Goal: Task Accomplishment & Management: Complete application form

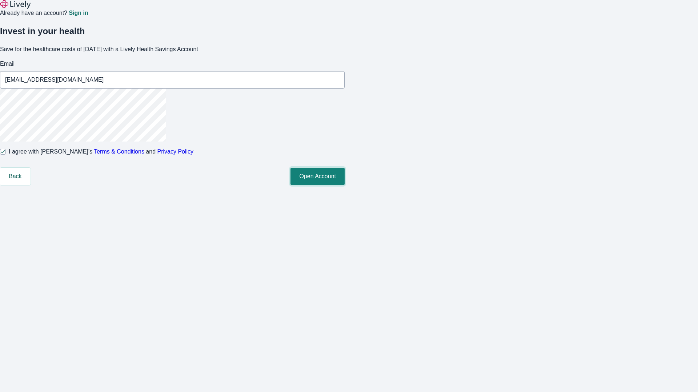
click at [344, 185] on button "Open Account" at bounding box center [317, 176] width 54 height 17
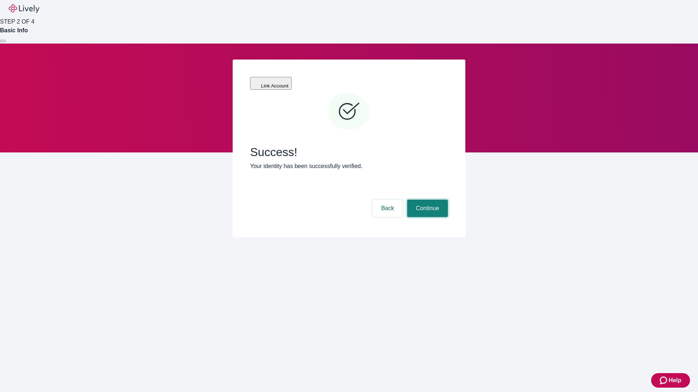
click at [426, 200] on button "Continue" at bounding box center [427, 208] width 41 height 17
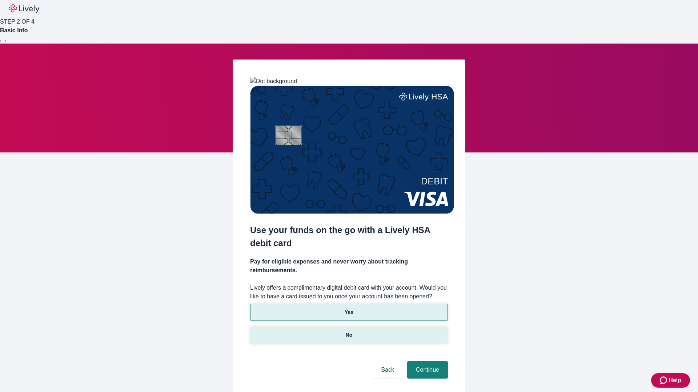
click at [348, 332] on p "No" at bounding box center [349, 336] width 7 height 8
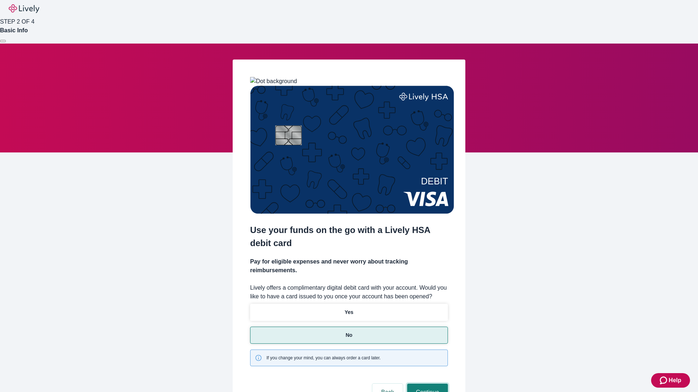
click at [426, 384] on button "Continue" at bounding box center [427, 392] width 41 height 17
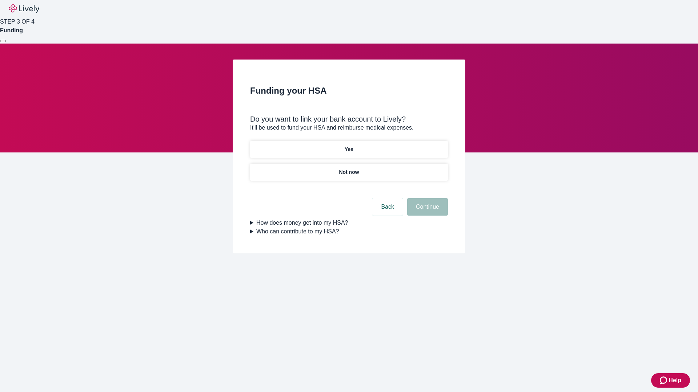
click at [348, 146] on p "Yes" at bounding box center [348, 150] width 9 height 8
click at [426, 198] on button "Continue" at bounding box center [427, 206] width 41 height 17
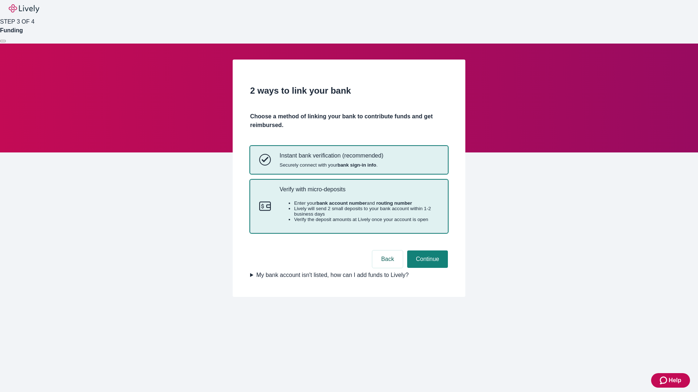
click at [359, 193] on p "Verify with micro-deposits" at bounding box center [358, 189] width 159 height 7
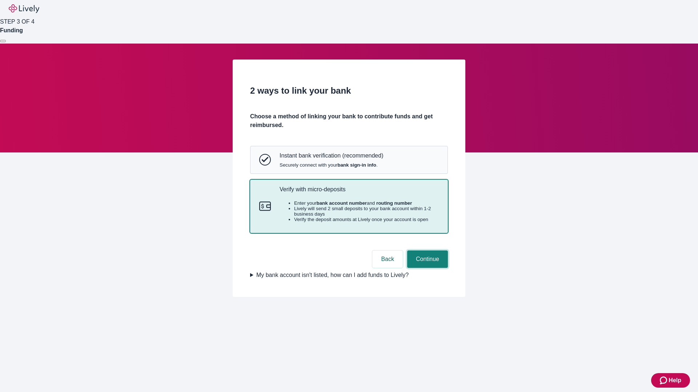
click at [426, 268] on button "Continue" at bounding box center [427, 259] width 41 height 17
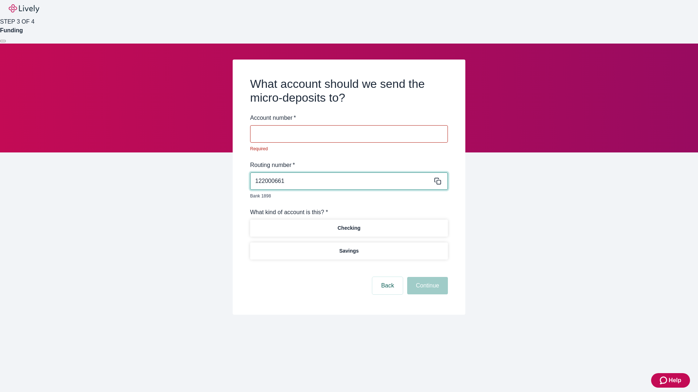
type input "122000661"
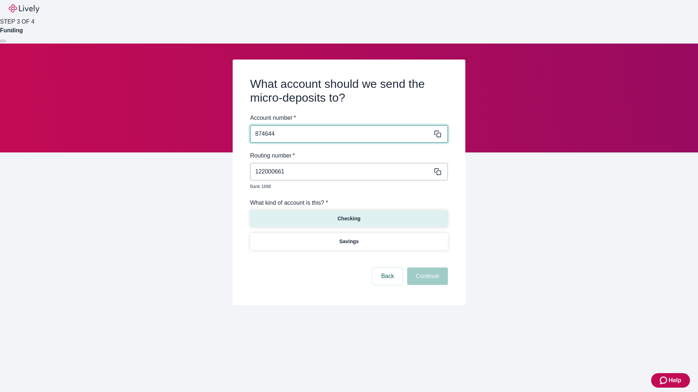
type input "874644"
click at [348, 215] on p "Checking" at bounding box center [348, 219] width 23 height 8
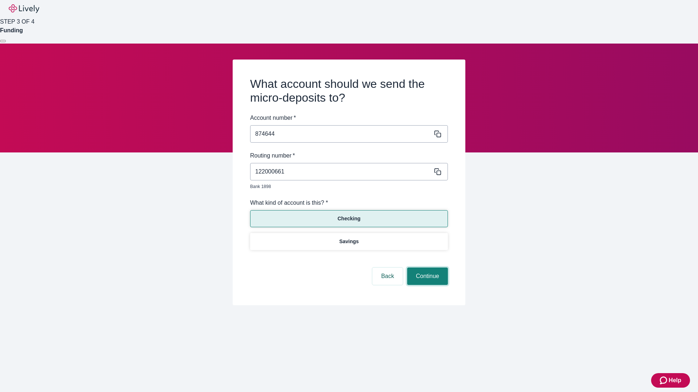
click at [426, 268] on button "Continue" at bounding box center [427, 276] width 41 height 17
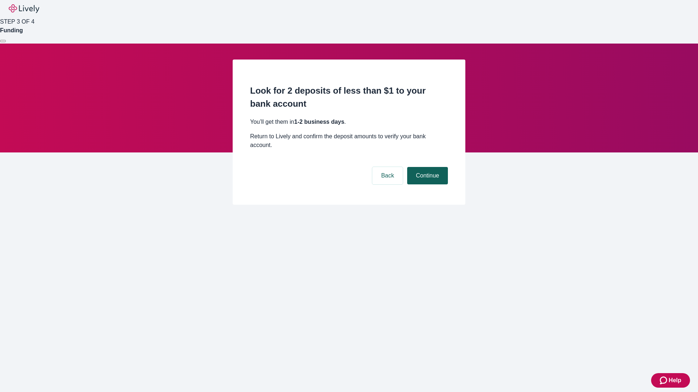
click at [426, 167] on button "Continue" at bounding box center [427, 175] width 41 height 17
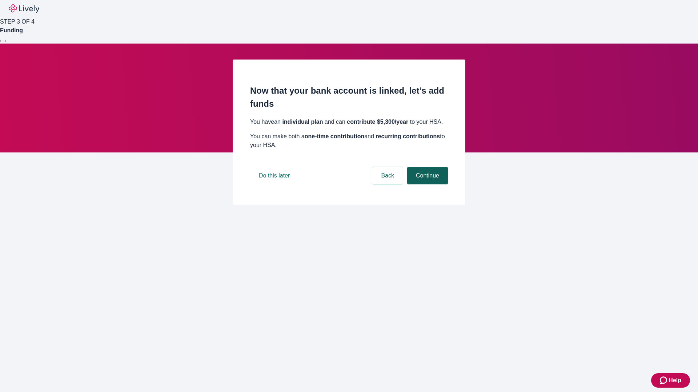
click at [426, 185] on button "Continue" at bounding box center [427, 175] width 41 height 17
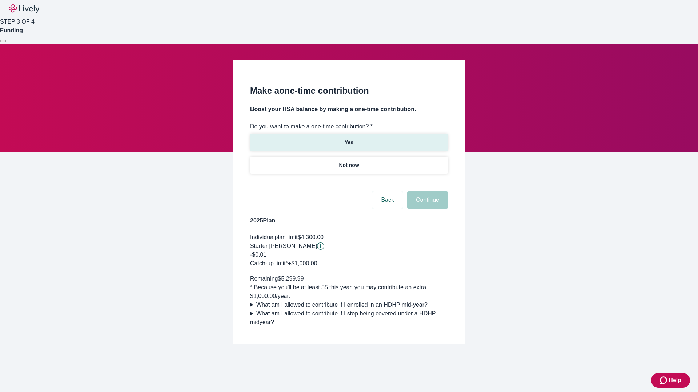
click at [348, 139] on p "Yes" at bounding box center [348, 143] width 9 height 8
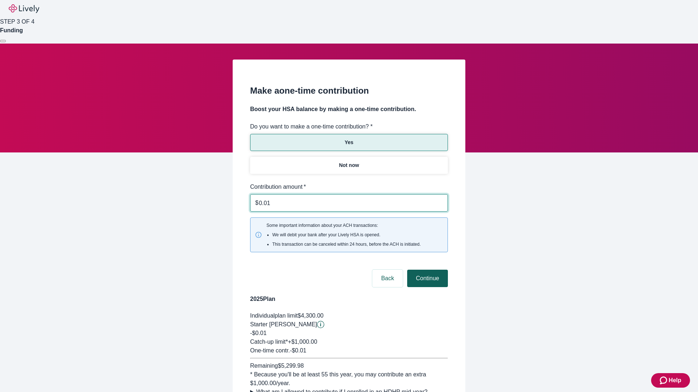
type input "0.01"
click at [426, 270] on button "Continue" at bounding box center [427, 278] width 41 height 17
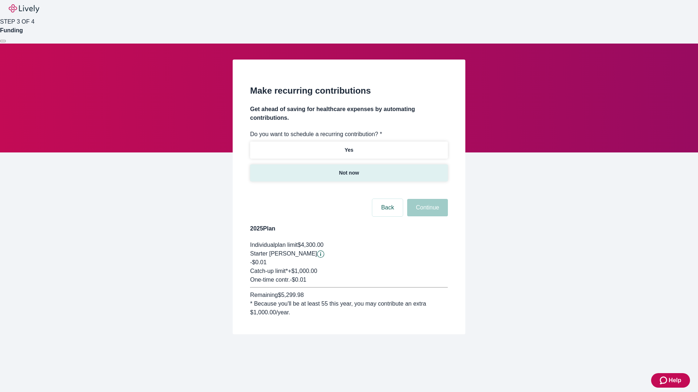
click at [348, 169] on p "Not now" at bounding box center [349, 173] width 20 height 8
click at [426, 199] on button "Continue" at bounding box center [427, 207] width 41 height 17
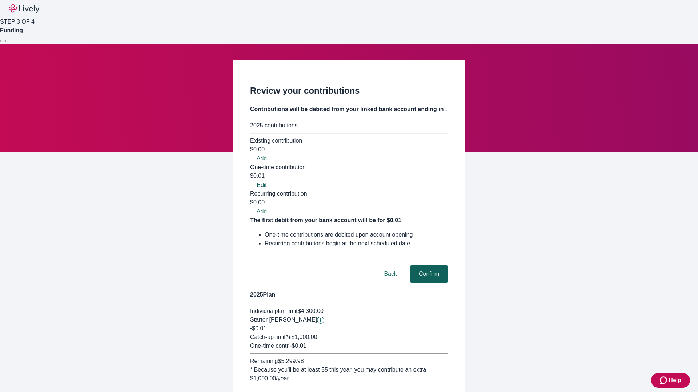
click at [428, 266] on button "Confirm" at bounding box center [429, 274] width 38 height 17
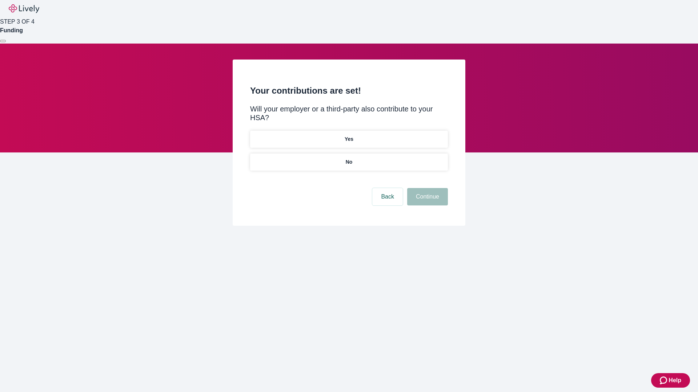
click at [348, 158] on p "No" at bounding box center [349, 162] width 7 height 8
click at [426, 188] on button "Continue" at bounding box center [427, 196] width 41 height 17
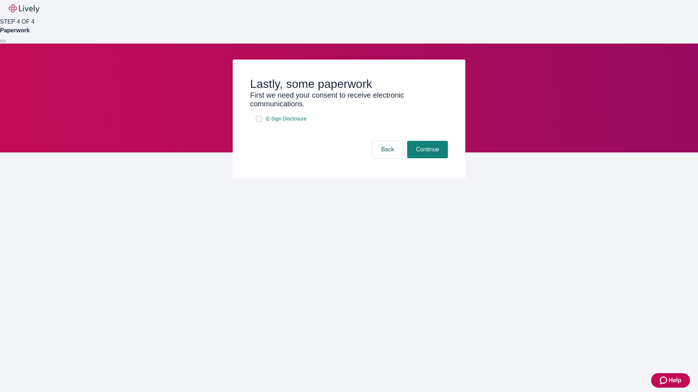
click at [259, 122] on input "E-Sign Disclosure" at bounding box center [259, 119] width 6 height 6
checkbox input "true"
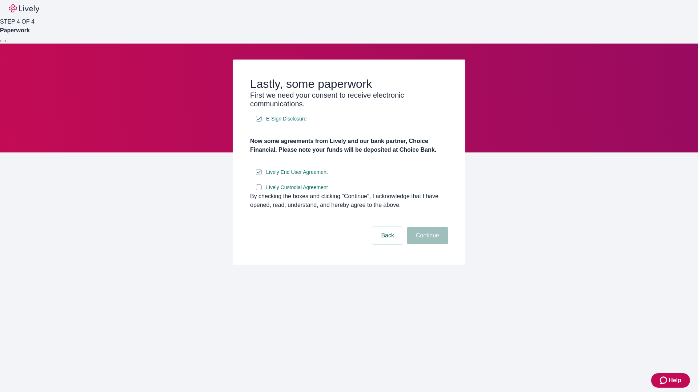
click at [259, 190] on input "Lively Custodial Agreement" at bounding box center [259, 188] width 6 height 6
checkbox input "true"
click at [426, 245] on button "Continue" at bounding box center [427, 235] width 41 height 17
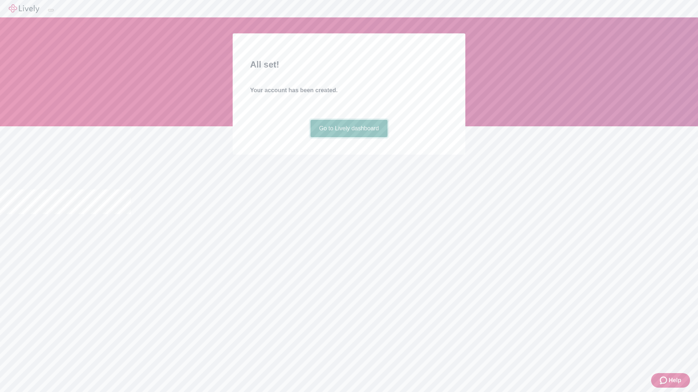
click at [348, 137] on link "Go to Lively dashboard" at bounding box center [348, 128] width 77 height 17
